Goal: Ask a question

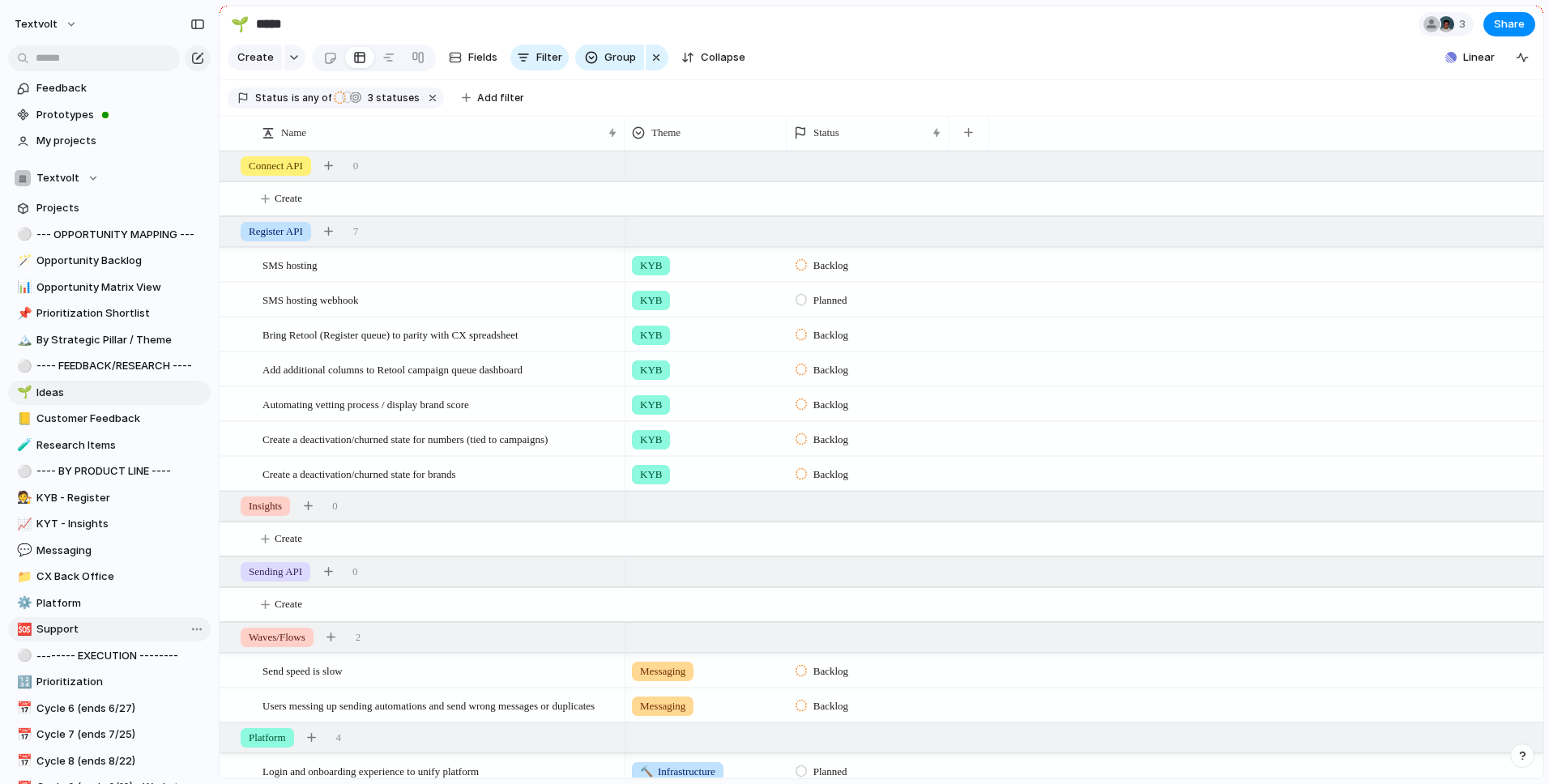
click at [113, 630] on span "Support" at bounding box center [120, 628] width 168 height 16
type input "*******"
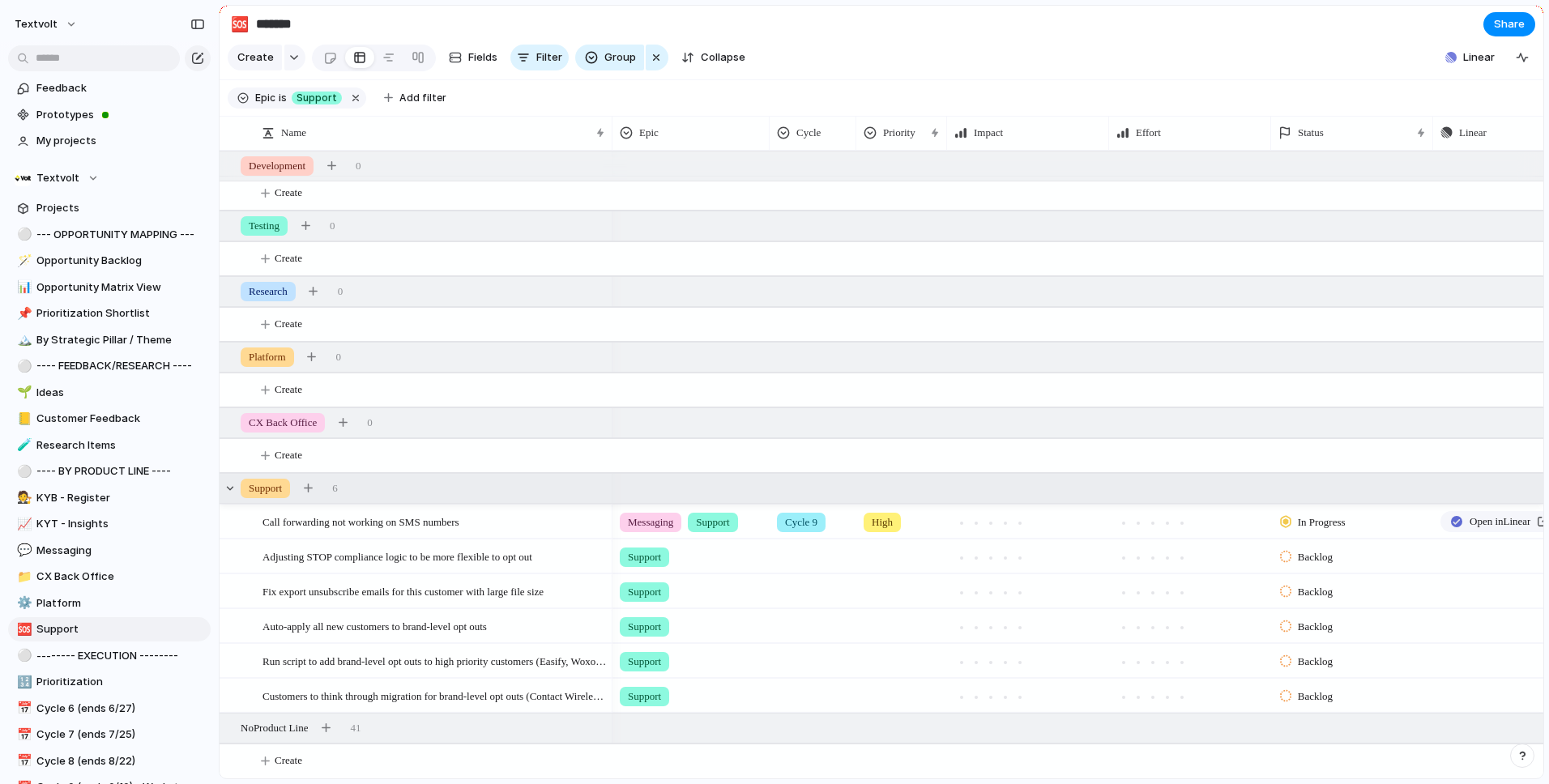
scroll to position [7, 0]
